Goal: Task Accomplishment & Management: Complete application form

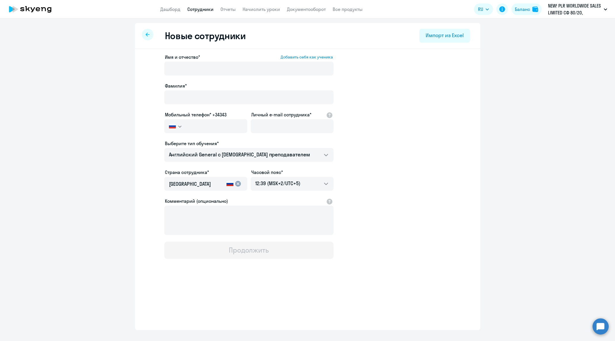
select select "english_adult_not_native_speaker"
select select "5"
drag, startPoint x: 194, startPoint y: 69, endPoint x: 129, endPoint y: 69, distance: 65.1
click at [129, 69] on ng-component "Новые сотрудники Импорт из Excel Имя и отчество* Добавить себя как ученика [PER…" at bounding box center [307, 176] width 615 height 307
type input "[PERSON_NAME]"
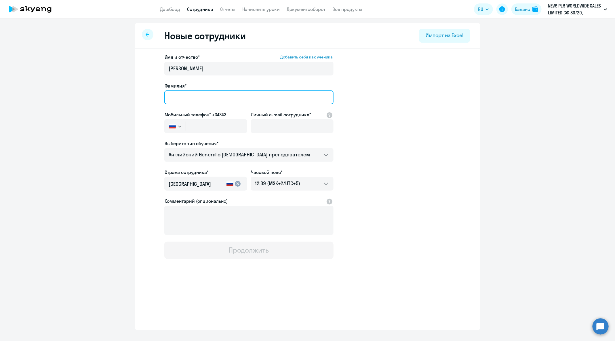
click at [203, 95] on input "Фамилия*" at bounding box center [248, 97] width 169 height 14
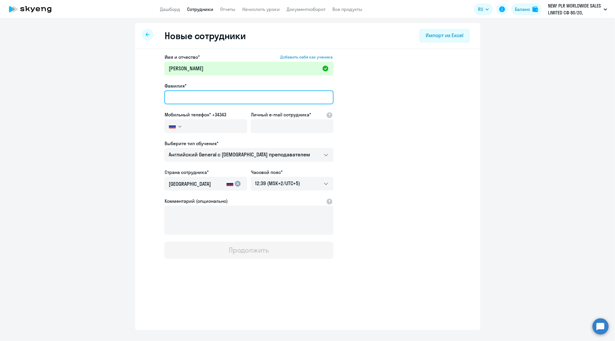
paste input "Литвинов"
type input "Литвинов"
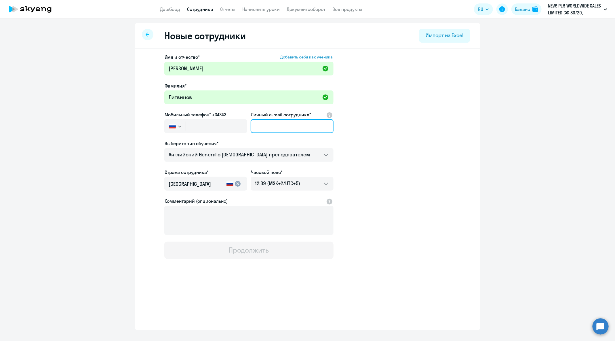
click at [288, 123] on input "Личный e-mail сотрудника*" at bounding box center [292, 126] width 83 height 14
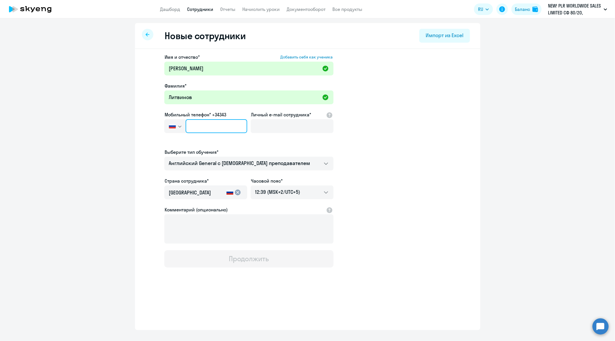
click at [212, 126] on input "text" at bounding box center [216, 126] width 61 height 14
paste input "[PHONE_NUMBER]"
type input "[PHONE_NUMBER]"
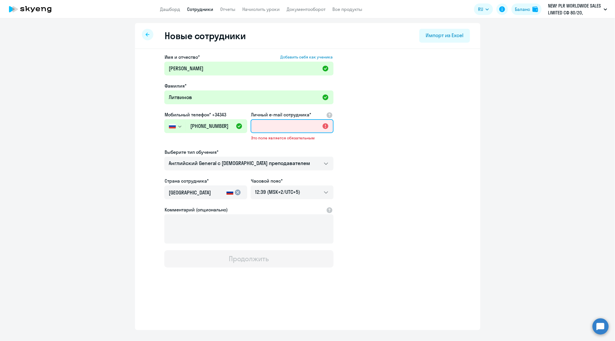
click at [286, 127] on input "Личный e-mail сотрудника*" at bounding box center [292, 126] width 83 height 14
paste input "[EMAIL_ADDRESS][DOMAIN_NAME]"
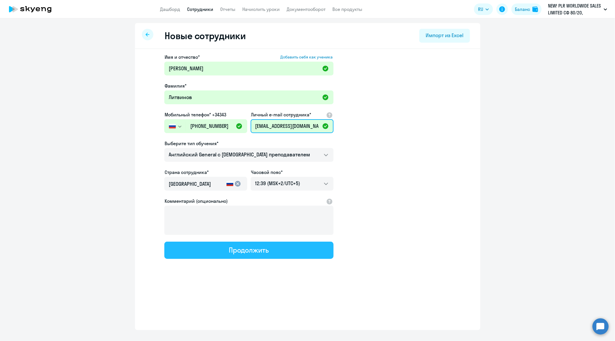
type input "[EMAIL_ADDRESS][DOMAIN_NAME]"
click at [275, 258] on button "Продолжить" at bounding box center [248, 250] width 169 height 17
select select "english_adult_not_native_speaker"
select select "5"
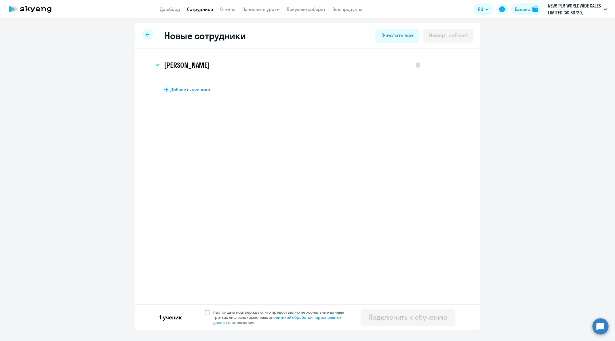
click at [263, 309] on div "1 ученик Настоящим подтверждаю, что предоставляю персональные данные третьих ли…" at bounding box center [307, 317] width 345 height 26
click at [265, 315] on span "Настоящим подтверждаю, что предоставляю персональные данные третьих лиц, ознако…" at bounding box center [283, 317] width 138 height 16
click at [205, 309] on input "Настоящим подтверждаю, что предоставляю персональные данные третьих лиц, ознако…" at bounding box center [205, 309] width 0 height 0
checkbox input "true"
click at [393, 316] on div "Подключить к обучению" at bounding box center [408, 316] width 79 height 9
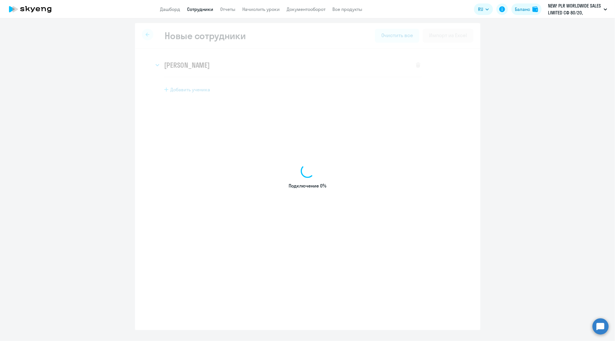
select select "english_adult_not_native_speaker"
select select "5"
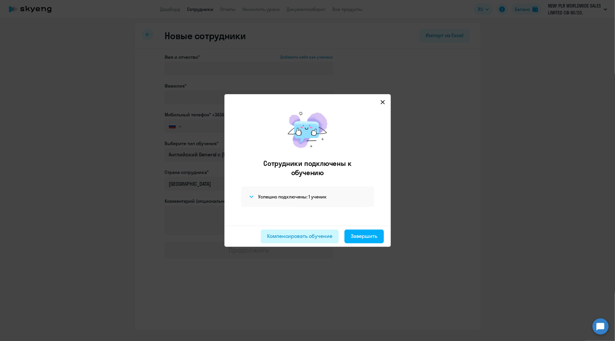
click at [299, 236] on div "Компенсировать обучение" at bounding box center [299, 235] width 65 height 7
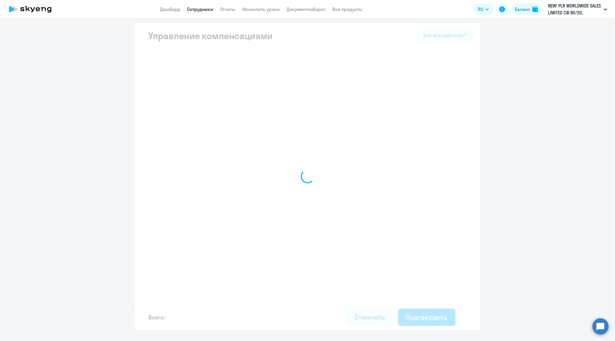
select select "MONTHLY"
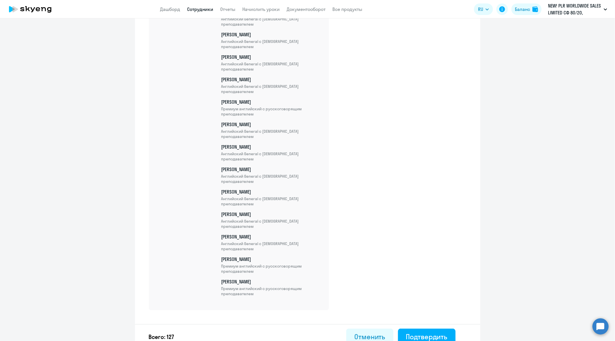
scroll to position [2771, 0]
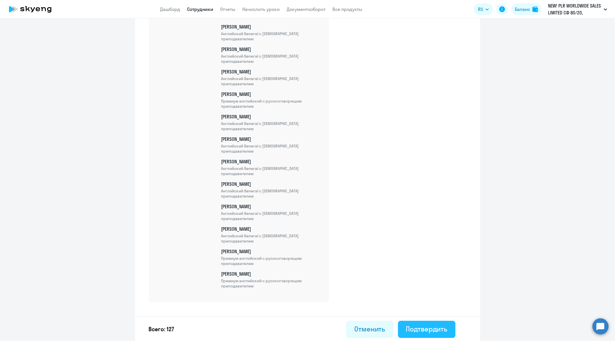
click at [439, 324] on div "Подтвердить" at bounding box center [426, 328] width 41 height 9
